Goal: Task Accomplishment & Management: Use online tool/utility

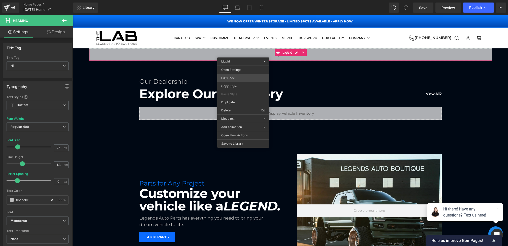
click at [233, 0] on div "Heading You are previewing how the will restyle your page. You can not edit Ele…" at bounding box center [254, 0] width 508 height 0
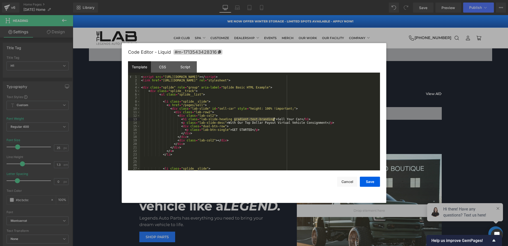
drag, startPoint x: 234, startPoint y: 120, endPoint x: 274, endPoint y: 120, distance: 39.8
click at [274, 120] on div "< script src = "[URL][DOMAIN_NAME]" > </ script > < link href = "[URL][DOMAIN_N…" at bounding box center [259, 126] width 238 height 102
click at [370, 181] on button "Save" at bounding box center [370, 182] width 20 height 10
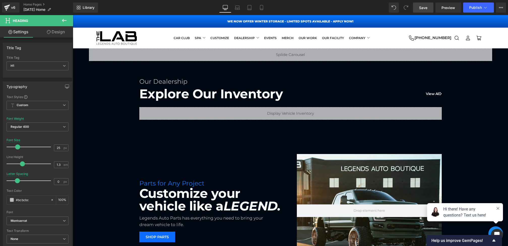
click at [425, 7] on span "Save" at bounding box center [423, 7] width 8 height 5
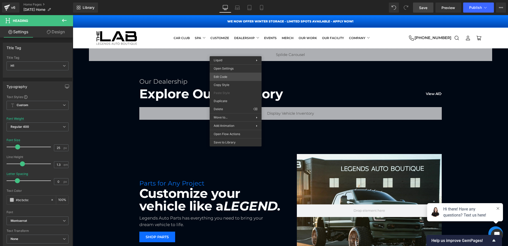
click at [227, 0] on div "Heading You are previewing how the will restyle your page. You can not edit Ele…" at bounding box center [254, 0] width 508 height 0
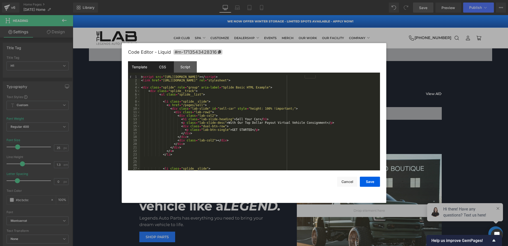
click at [172, 69] on div "CSS" at bounding box center [162, 66] width 23 height 11
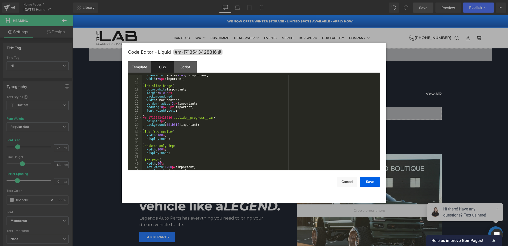
scroll to position [62, 0]
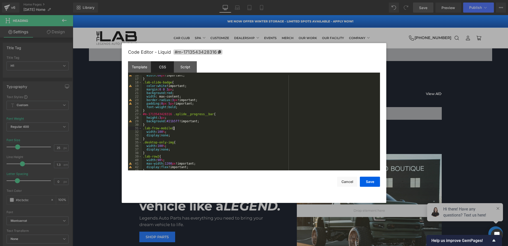
click at [206, 127] on div "width : 60 px !important; } .lab-slide-badge { color : white !important; margin…" at bounding box center [260, 125] width 236 height 102
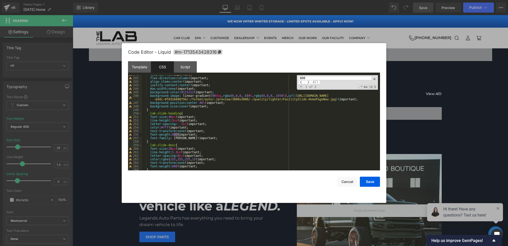
scroll to position [861, 0]
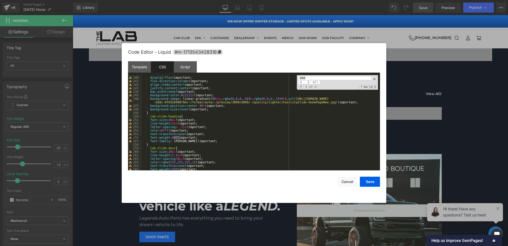
type input "800"
click at [176, 136] on div "#slide3 { display : flex !important; flex-direction : column !important; align-…" at bounding box center [260, 123] width 236 height 102
drag, startPoint x: 173, startPoint y: 137, endPoint x: 179, endPoint y: 138, distance: 5.8
click at [179, 138] on div "#slide3 { display : flex !important; flex-direction : column !important; align-…" at bounding box center [260, 123] width 236 height 102
click at [176, 136] on div "#slide3 { display : flex !important; flex-direction : column !important; align-…" at bounding box center [260, 123] width 236 height 102
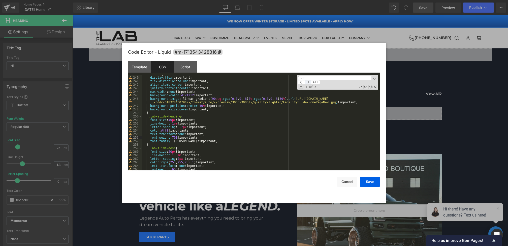
click at [310, 83] on span at bounding box center [308, 82] width 7 height 4
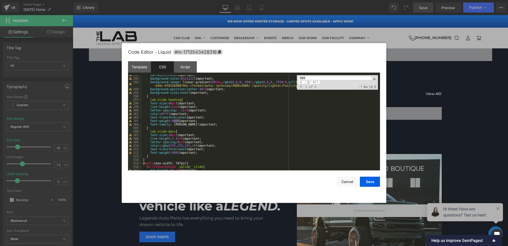
scroll to position [1050, 0]
click at [177, 120] on div "max-width : none !important; background-color : #121212 !important; background-…" at bounding box center [260, 124] width 236 height 102
click at [189, 130] on div "max-width : none !important; background-color : #121212 !important; background-…" at bounding box center [260, 124] width 236 height 102
click at [176, 120] on div "max-width : none !important; background-color : #121212 !important; background-…" at bounding box center [260, 124] width 236 height 102
click at [310, 81] on span at bounding box center [308, 82] width 7 height 4
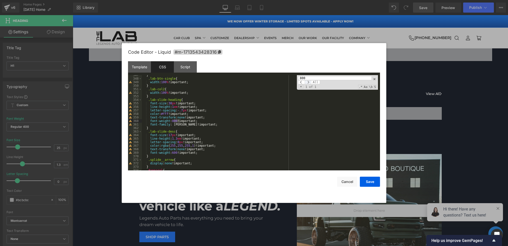
scroll to position [1251, 0]
click at [174, 119] on div "} .lab-btn-single { width : 100 % !important; } .lab-col2 { width : 100 % !impo…" at bounding box center [260, 124] width 236 height 102
click at [374, 185] on button "Save" at bounding box center [370, 182] width 20 height 10
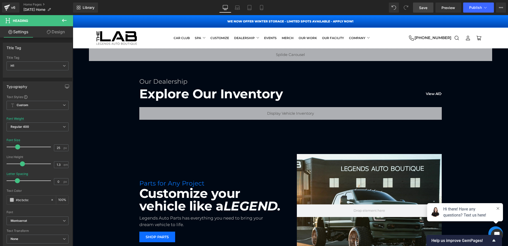
click at [422, 13] on div "Library Desktop Desktop Laptop Tablet Mobile Save Preview Publish Scheduled Vie…" at bounding box center [290, 7] width 435 height 15
click at [422, 8] on span "Save" at bounding box center [423, 7] width 8 height 5
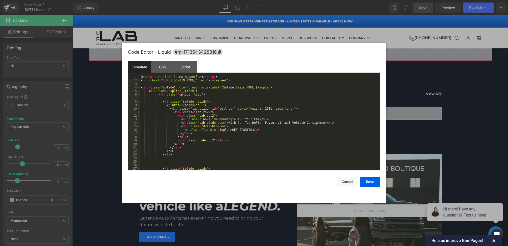
click at [255, 0] on div "Heading You are previewing how the will restyle your page. You can not edit Ele…" at bounding box center [254, 0] width 508 height 0
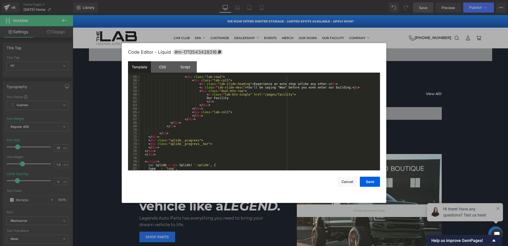
scroll to position [219, 0]
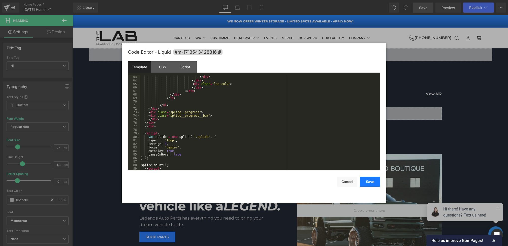
click at [363, 185] on button "Save" at bounding box center [370, 182] width 20 height 10
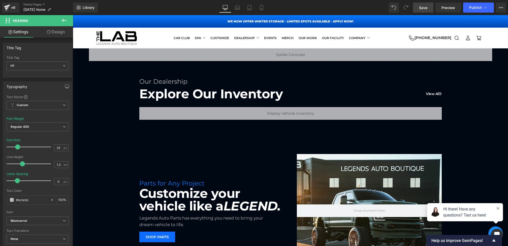
click at [427, 8] on span "Save" at bounding box center [423, 7] width 8 height 5
